Goal: Check status: Check status

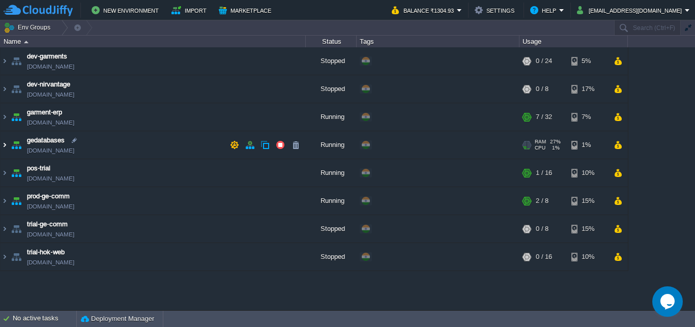
click at [4, 144] on img at bounding box center [5, 144] width 8 height 27
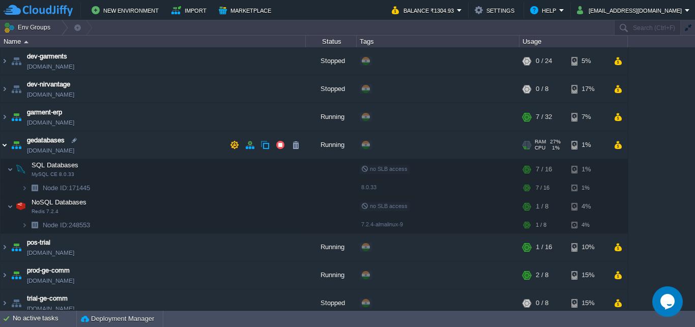
click at [4, 144] on img at bounding box center [5, 144] width 8 height 27
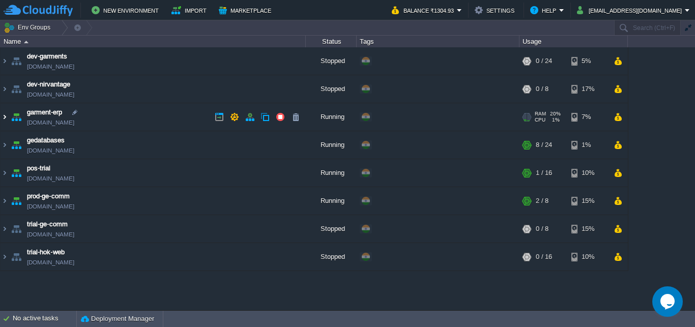
click at [5, 116] on img at bounding box center [5, 116] width 8 height 27
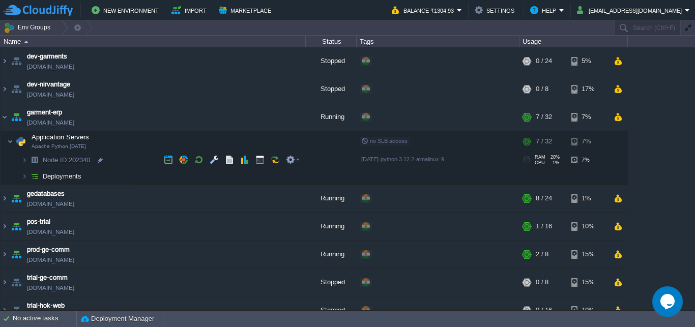
click at [20, 159] on img at bounding box center [14, 156] width 14 height 9
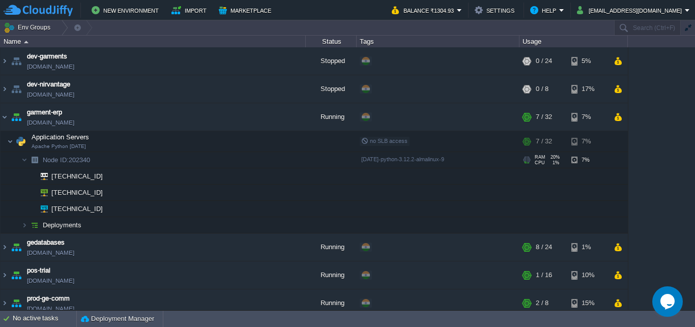
click at [20, 159] on img at bounding box center [14, 156] width 14 height 9
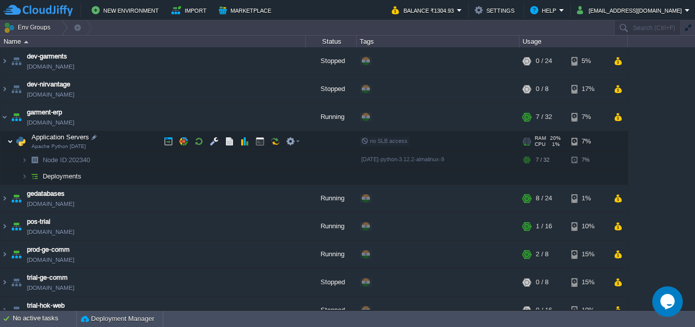
click at [13, 145] on img at bounding box center [10, 141] width 6 height 20
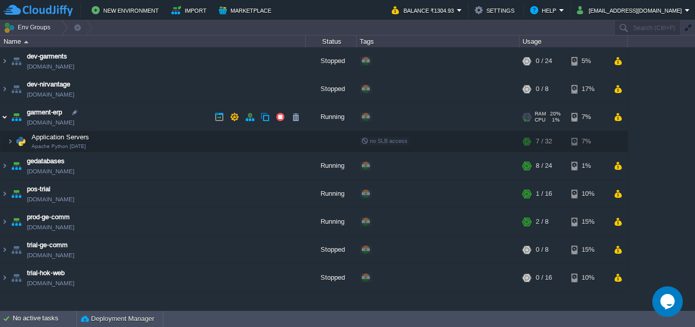
click at [7, 117] on img at bounding box center [5, 116] width 8 height 27
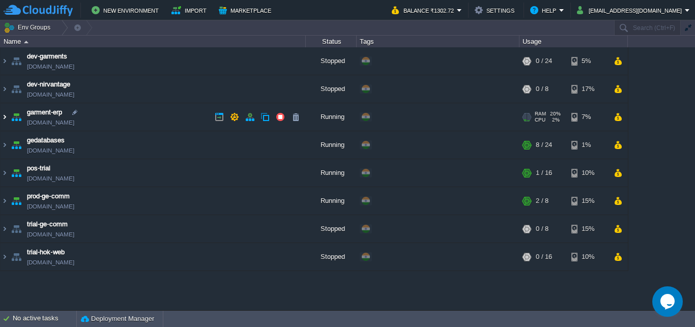
click at [7, 119] on img at bounding box center [5, 116] width 8 height 27
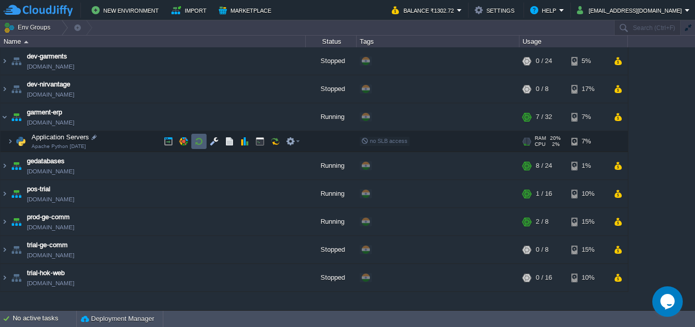
click at [195, 142] on button "button" at bounding box center [198, 141] width 9 height 9
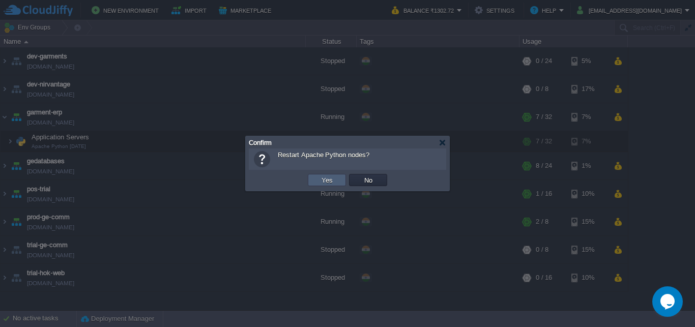
click at [336, 180] on td "Yes" at bounding box center [327, 180] width 38 height 12
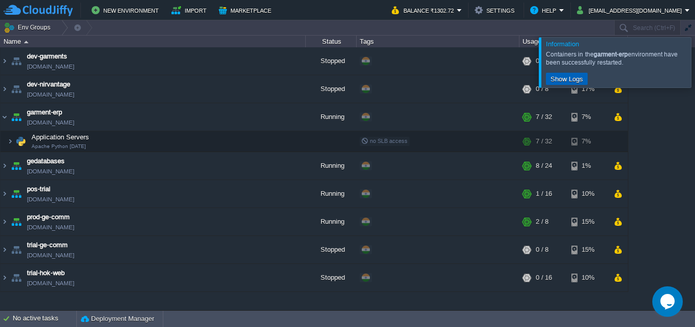
click at [577, 76] on button "Show Logs" at bounding box center [567, 78] width 39 height 9
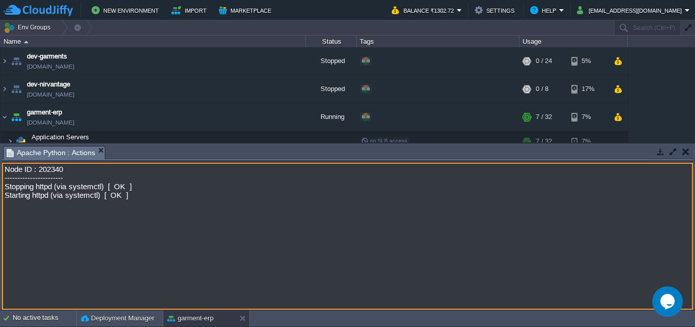
click at [688, 154] on button "button" at bounding box center [686, 151] width 7 height 9
